Goal: Go to known website: Access a specific website the user already knows

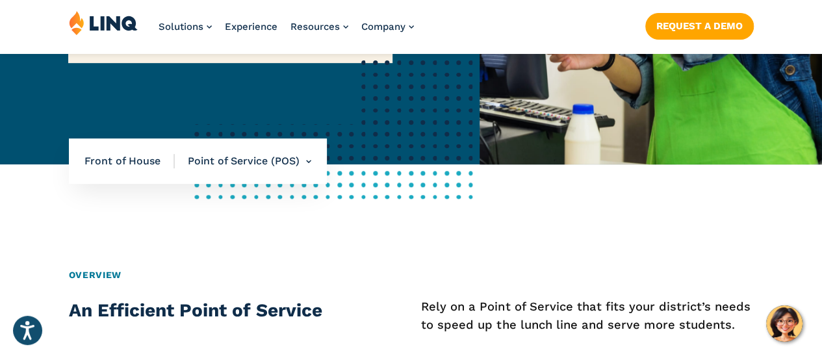
scroll to position [306, 0]
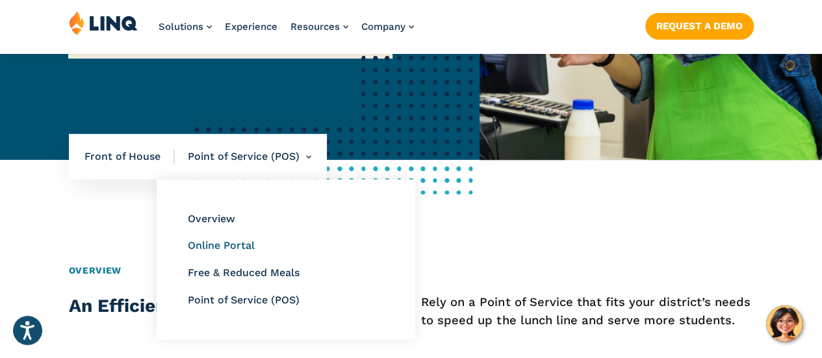
click at [217, 244] on link "Online Portal" at bounding box center [221, 245] width 67 height 12
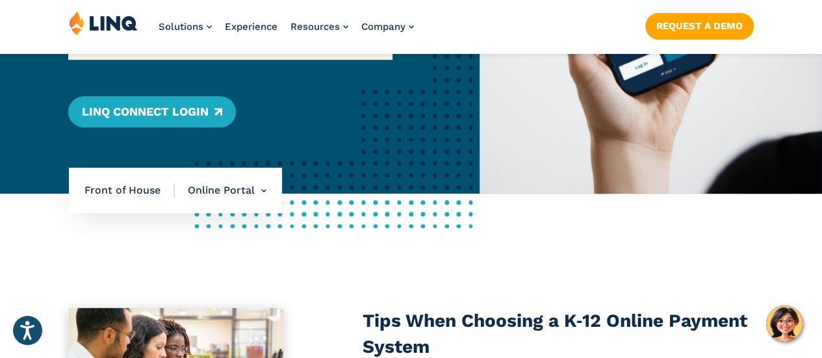
scroll to position [276, 0]
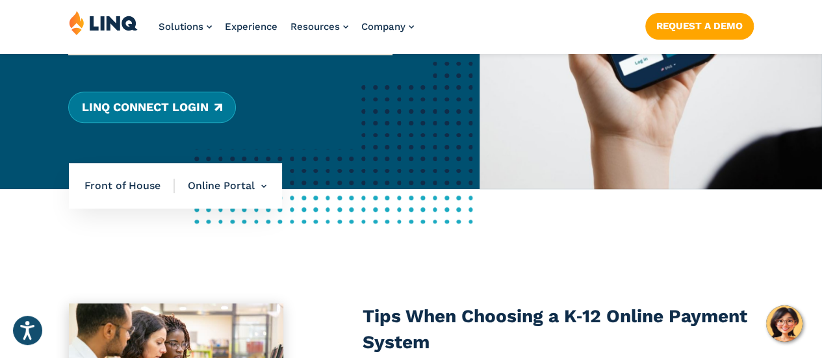
click at [178, 105] on link "LINQ Connect Login" at bounding box center [151, 107] width 167 height 31
